Goal: Task Accomplishment & Management: Manage account settings

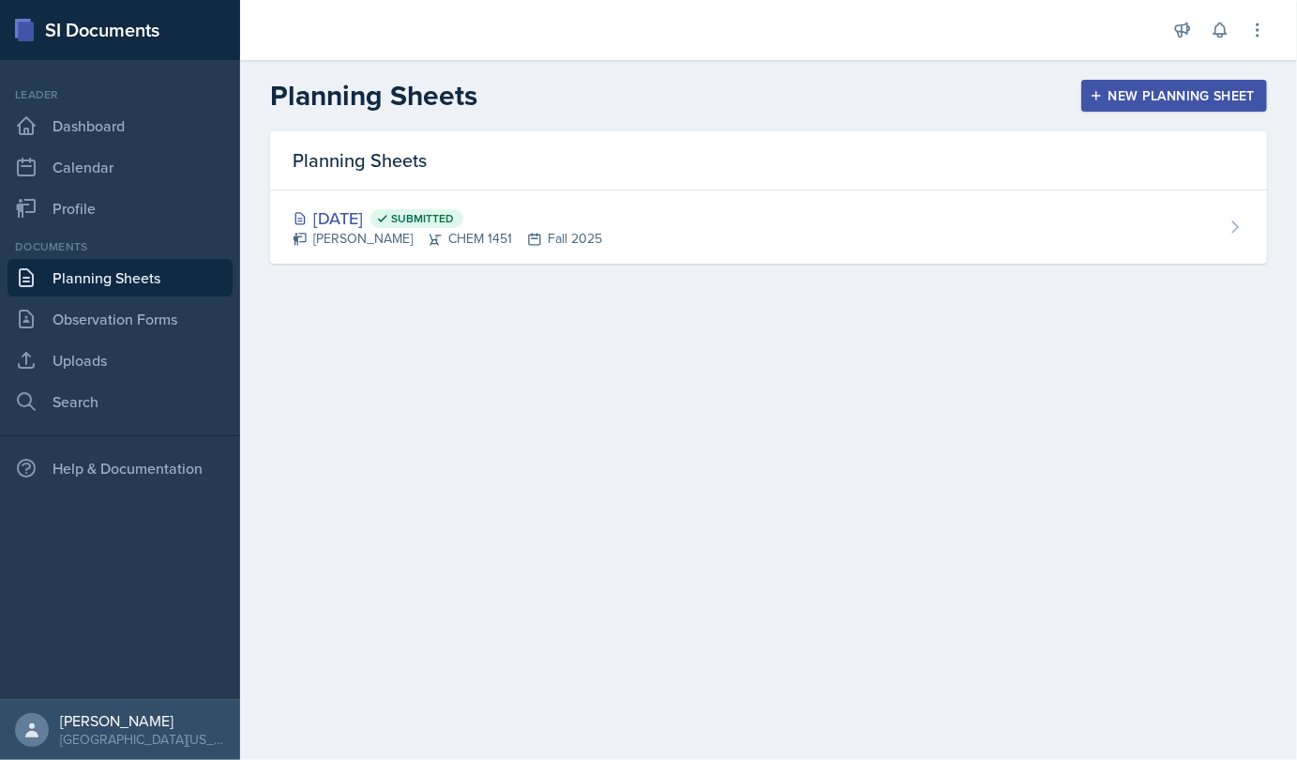
click at [454, 214] on span "Submitted" at bounding box center [422, 218] width 63 height 15
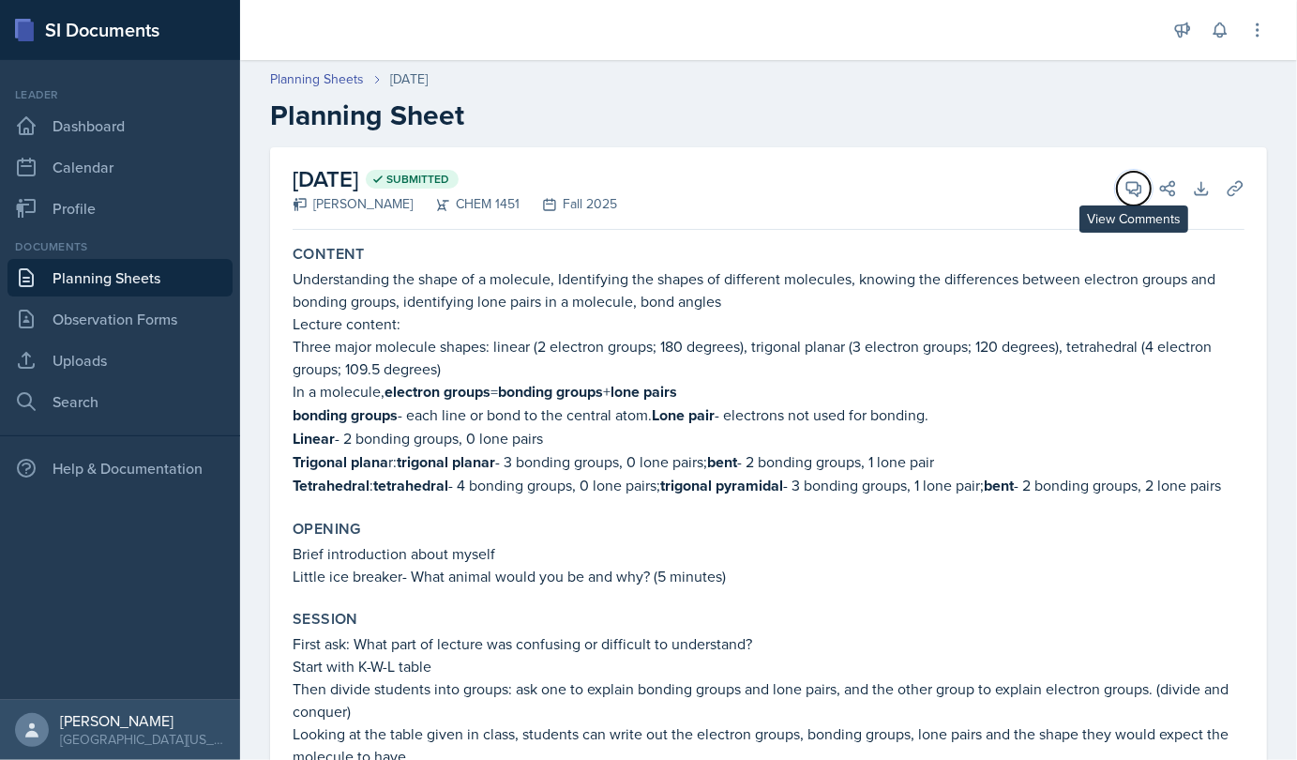
click at [1136, 182] on span at bounding box center [1140, 181] width 9 height 9
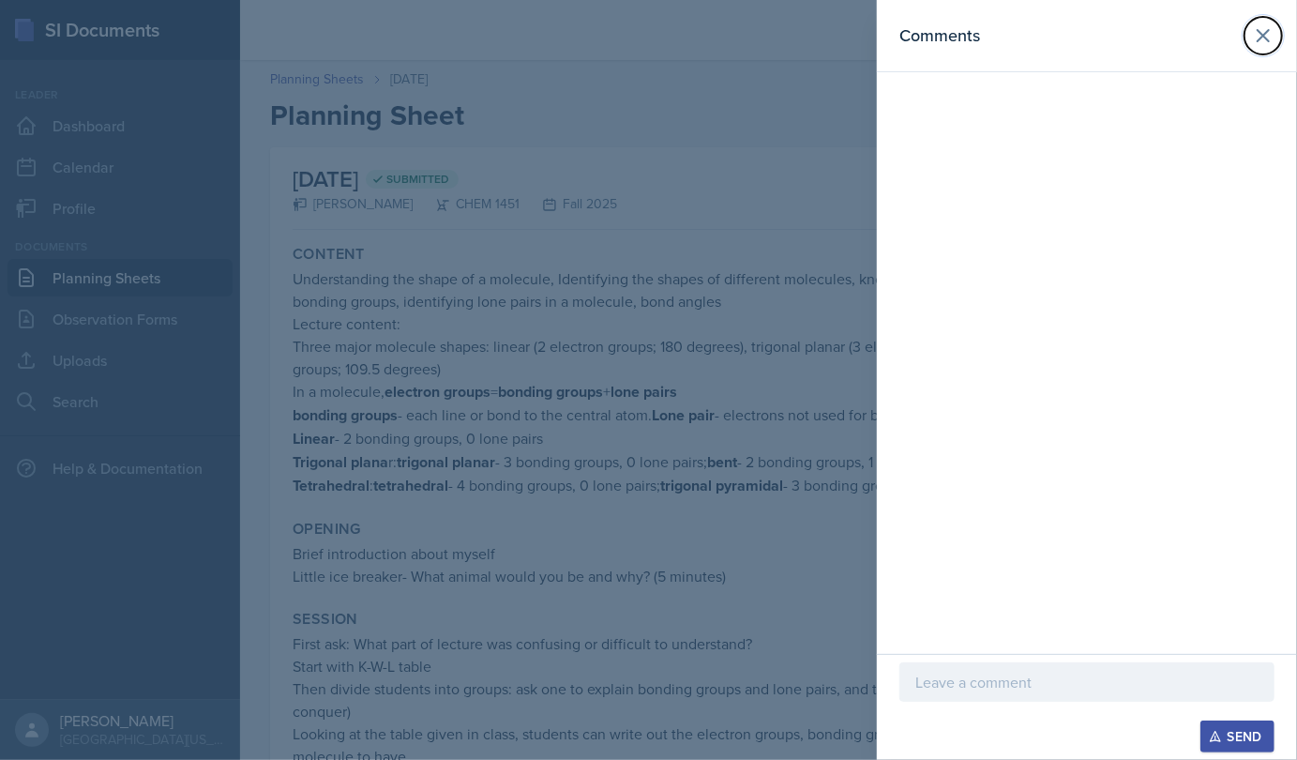
click at [1263, 20] on button at bounding box center [1264, 36] width 38 height 38
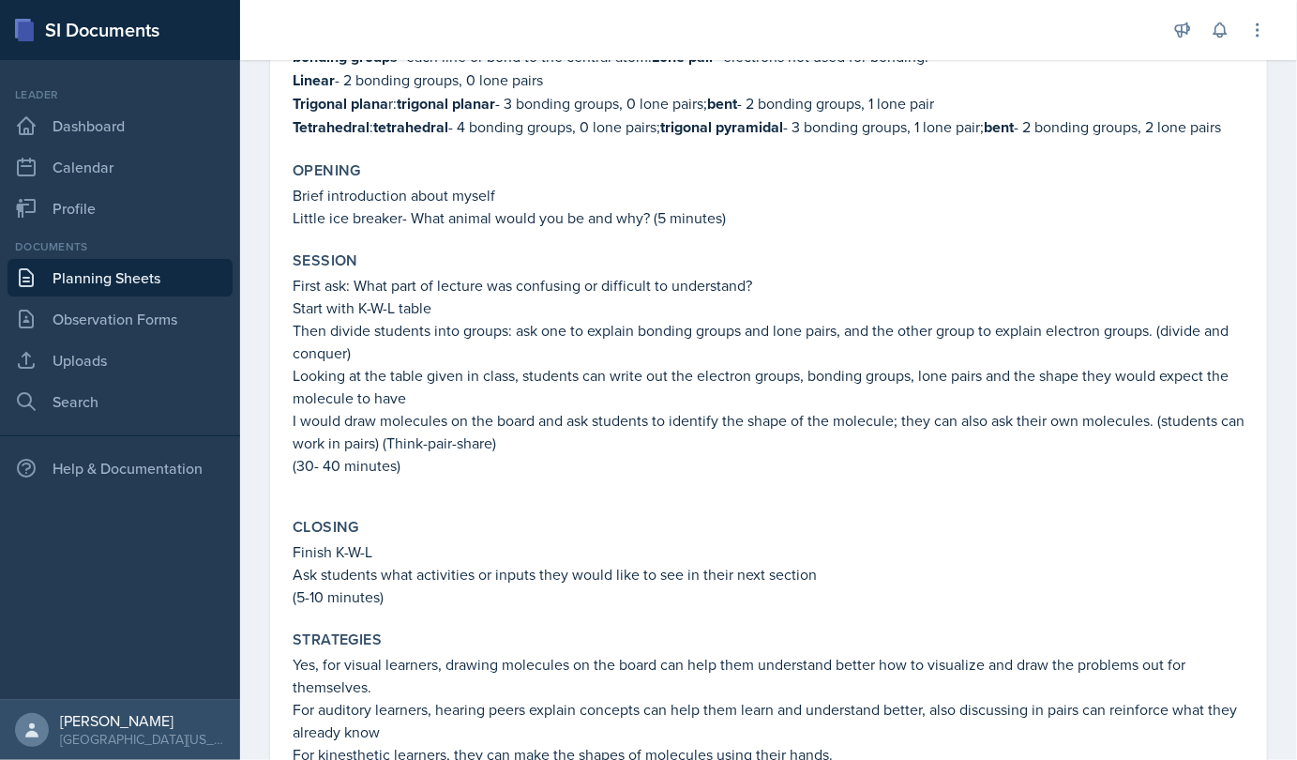
scroll to position [363, 0]
